Goal: Transaction & Acquisition: Download file/media

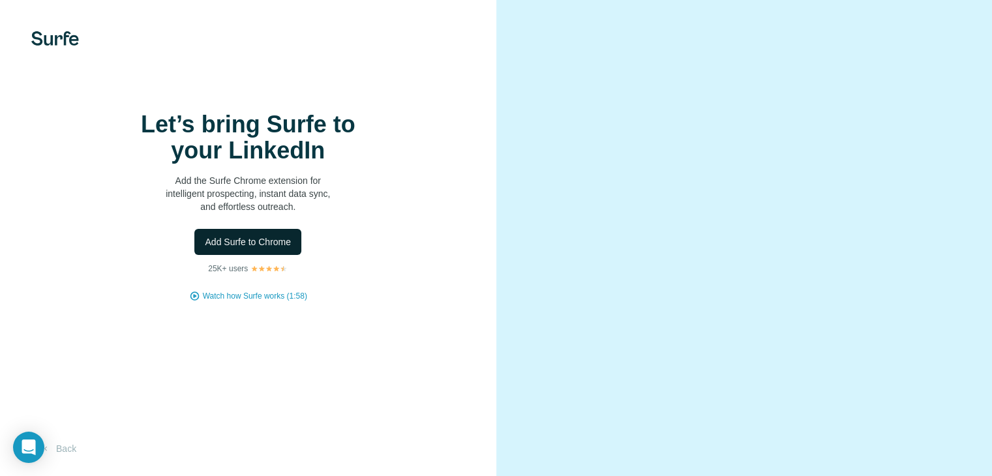
click at [263, 248] on span "Add Surfe to Chrome" at bounding box center [248, 241] width 86 height 13
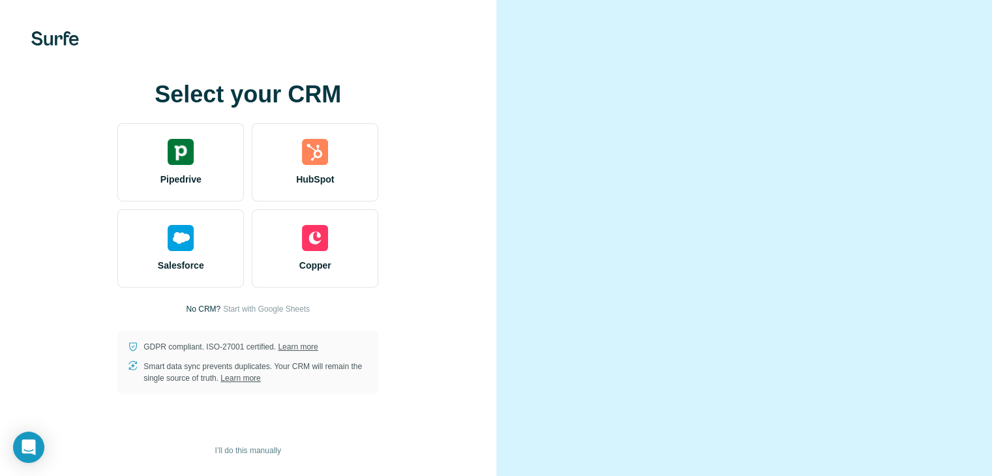
click at [724, 132] on video at bounding box center [744, 237] width 423 height 211
